Goal: Use online tool/utility: Utilize a website feature to perform a specific function

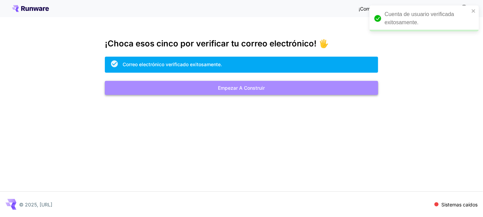
click at [266, 92] on button "Empezar a construir" at bounding box center [242, 88] width 274 height 14
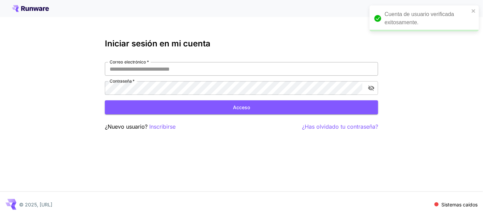
click at [240, 72] on input "Correo electrónico   *" at bounding box center [242, 69] width 274 height 14
type input "**********"
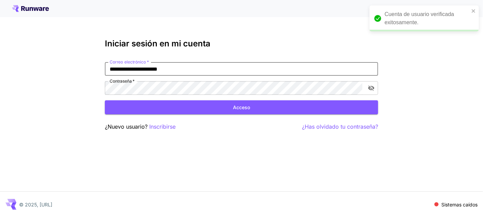
click at [193, 110] on button "Acceso" at bounding box center [242, 108] width 274 height 14
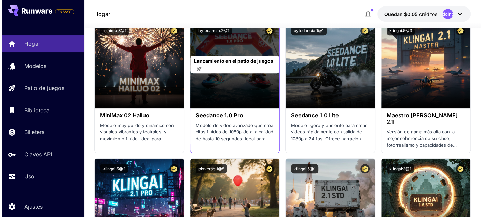
scroll to position [239, 0]
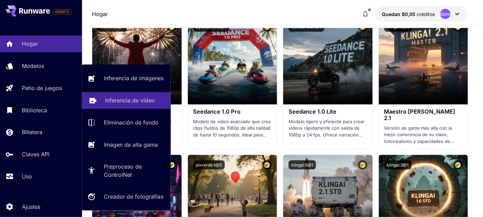
click at [114, 105] on p "Inferencia de vídeo" at bounding box center [130, 100] width 50 height 8
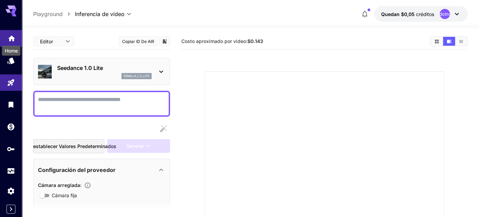
click at [15, 38] on icon "Hogar" at bounding box center [12, 36] width 8 height 8
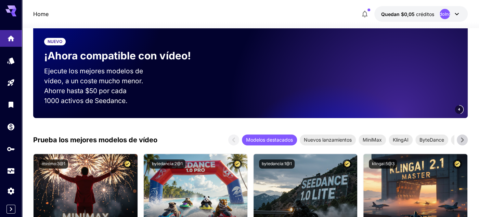
scroll to position [136, 0]
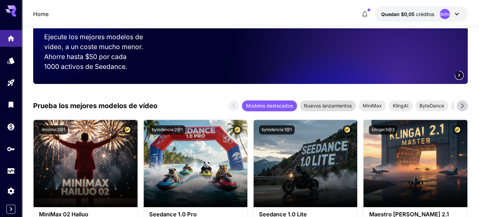
click at [325, 105] on font "Nuevos lanzamientos" at bounding box center [328, 106] width 48 height 6
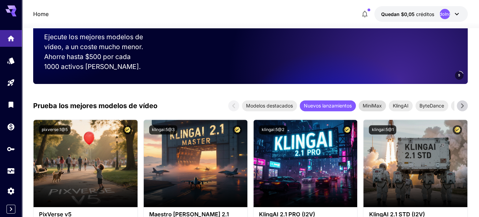
click at [377, 106] on font "MiniMax" at bounding box center [371, 106] width 19 height 6
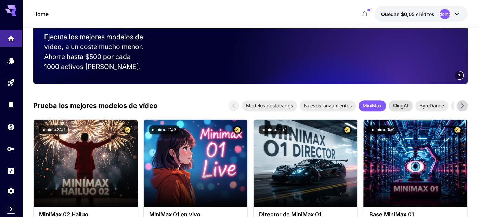
click at [399, 106] on font "KlingAI" at bounding box center [401, 106] width 16 height 6
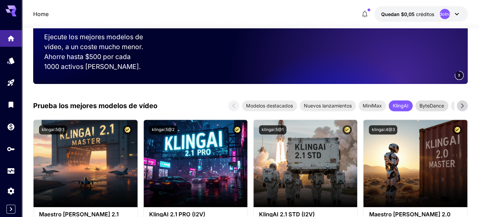
click at [422, 106] on font "ByteDance" at bounding box center [431, 106] width 25 height 6
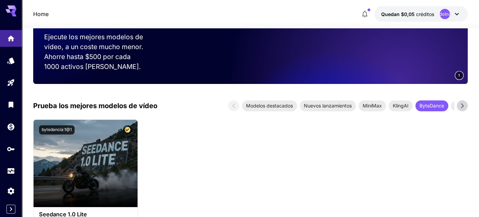
click at [463, 106] on icon at bounding box center [462, 106] width 10 height 10
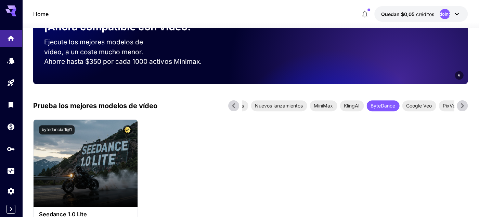
click at [463, 106] on icon at bounding box center [462, 106] width 10 height 10
click at [422, 106] on font "Google Veo" at bounding box center [410, 106] width 26 height 6
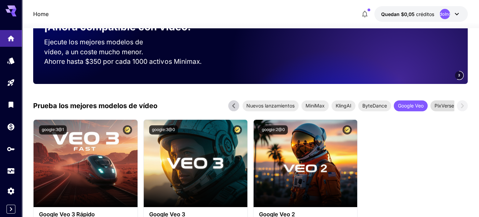
click at [441, 106] on font "PixVerse" at bounding box center [443, 106] width 19 height 6
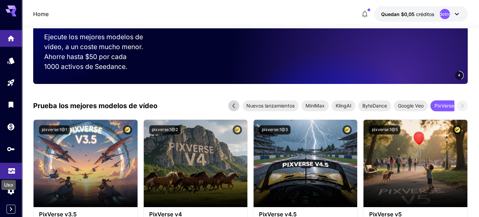
click at [15, 173] on icon "Uso" at bounding box center [12, 169] width 8 height 8
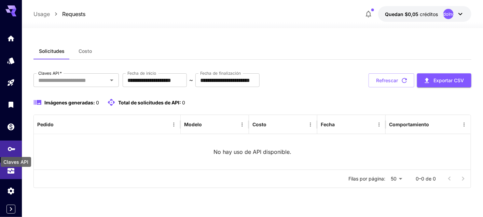
click at [14, 149] on icon "Claves API" at bounding box center [12, 147] width 8 height 8
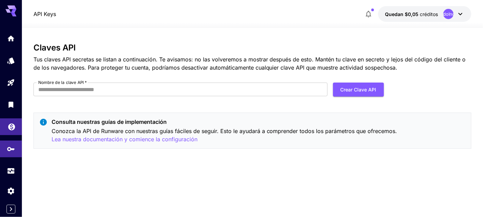
click at [14, 131] on body "API Keys Quedan $0,05 créditos IndefinidoIndefinido Claves API Tus claves API s…" at bounding box center [241, 108] width 483 height 217
click at [13, 109] on body "API Keys Quedan $0,05 créditos IndefinidoIndefinido Claves API Tus claves API s…" at bounding box center [241, 108] width 483 height 217
click at [14, 61] on icon "Modelos" at bounding box center [11, 58] width 7 height 6
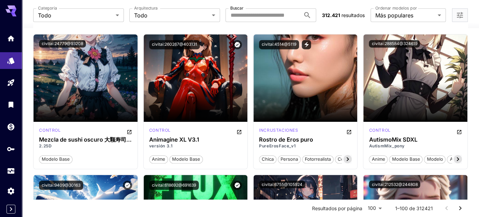
scroll to position [2394, 0]
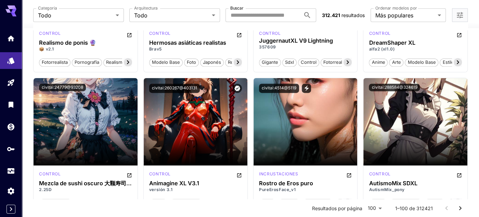
click at [10, 8] on icon at bounding box center [10, 8] width 11 height 7
click at [7, 40] on link at bounding box center [11, 38] width 22 height 17
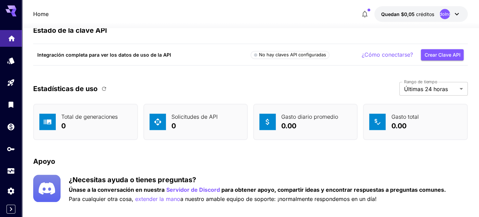
scroll to position [2138, 0]
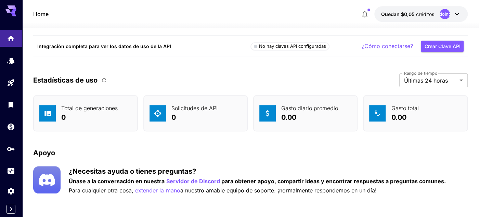
click at [457, 13] on icon at bounding box center [456, 14] width 8 height 8
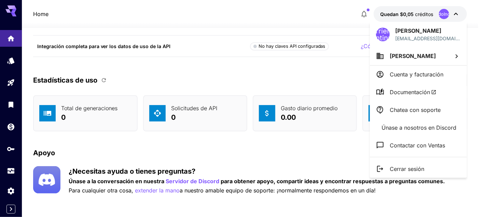
click at [457, 13] on div at bounding box center [241, 108] width 483 height 217
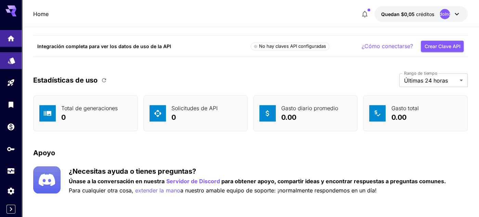
click at [4, 59] on link at bounding box center [11, 60] width 22 height 17
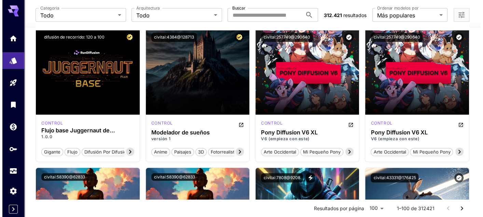
scroll to position [1250, 0]
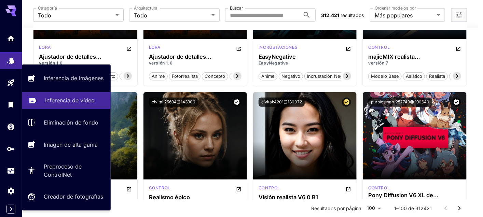
click at [63, 101] on font "Inferencia de vídeo" at bounding box center [70, 100] width 50 height 7
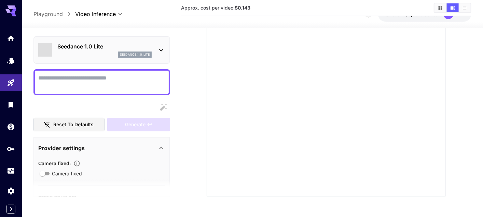
scroll to position [114, 0]
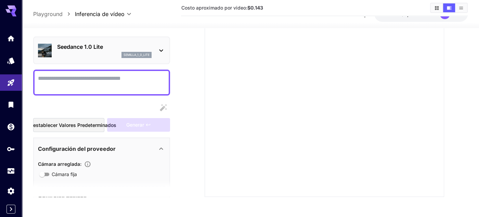
click at [160, 48] on icon at bounding box center [161, 50] width 8 height 8
